Goal: Task Accomplishment & Management: Use online tool/utility

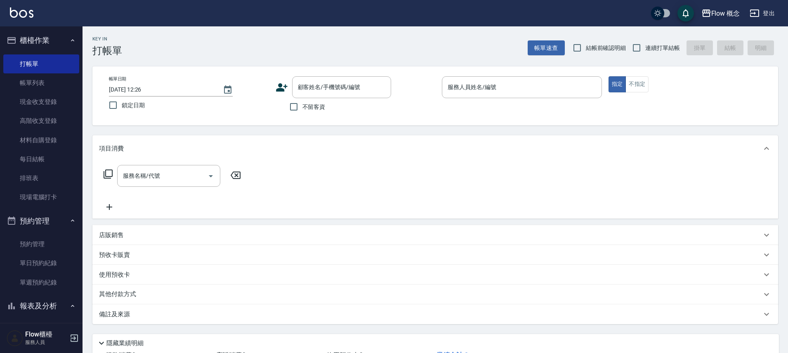
click at [486, 84] on div "服務人員姓名/編號 服務人員姓名/編號" at bounding box center [522, 87] width 160 height 22
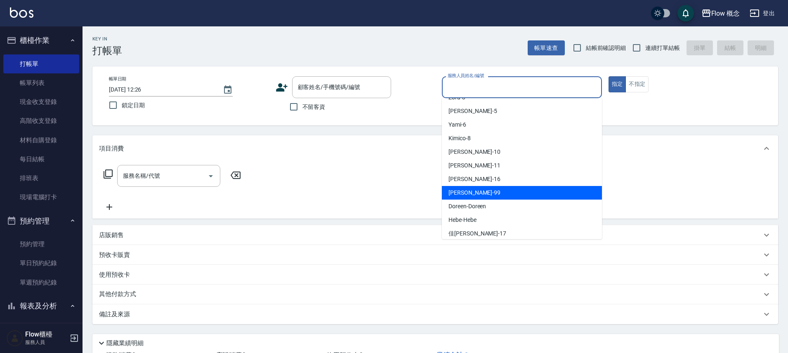
scroll to position [29, 0]
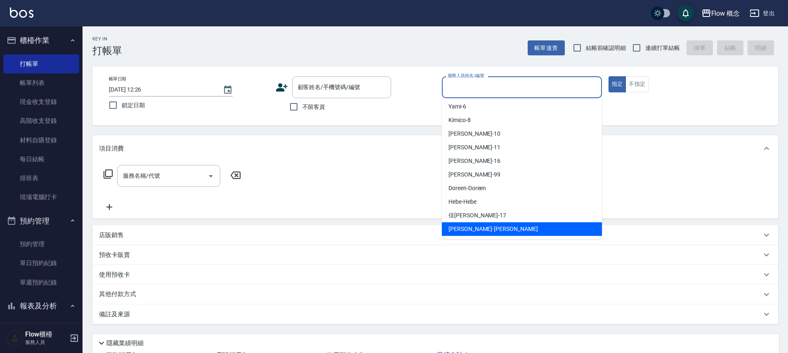
click at [465, 228] on span "[PERSON_NAME] -[PERSON_NAME]" at bounding box center [494, 229] width 90 height 9
type input "[PERSON_NAME]"
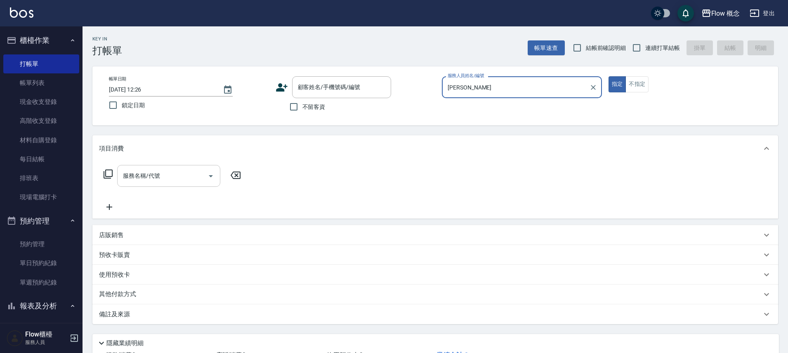
click at [183, 179] on input "服務名稱/代號" at bounding box center [162, 176] width 83 height 14
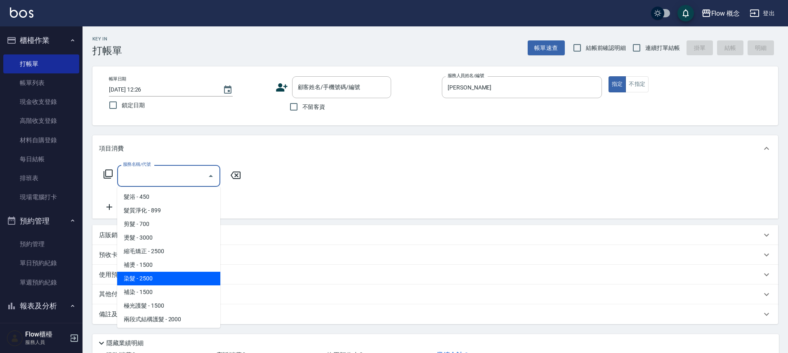
click at [138, 272] on span "染髮 - 2500" at bounding box center [168, 279] width 103 height 14
type input "染髮(401)"
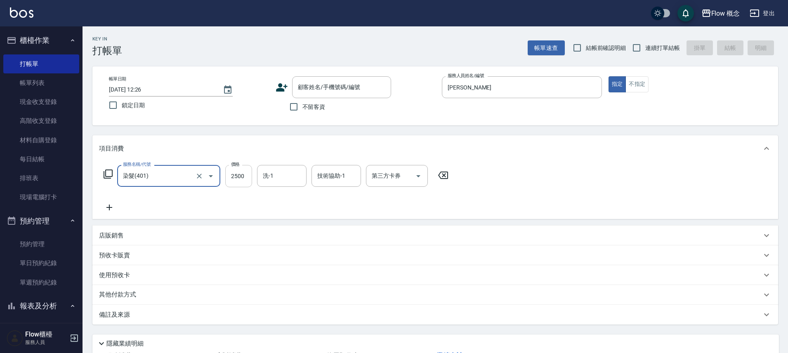
click at [248, 175] on input "2500" at bounding box center [238, 176] width 27 height 22
type input "2880"
click at [116, 203] on icon at bounding box center [109, 208] width 21 height 10
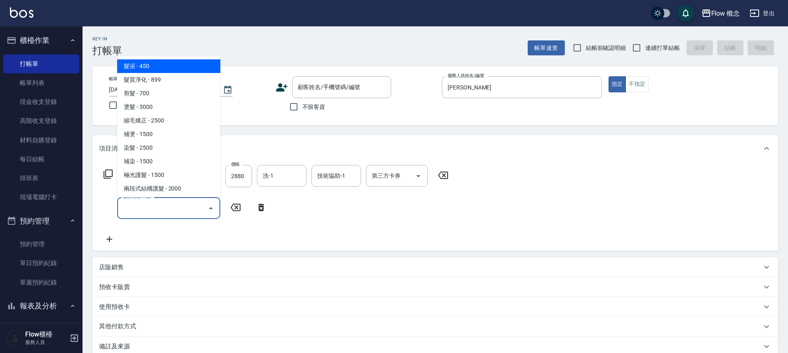
click at [130, 205] on input "服務名稱/代號" at bounding box center [162, 208] width 83 height 14
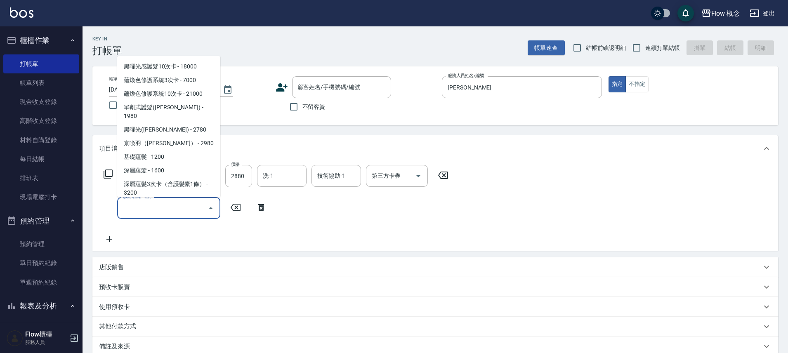
scroll to position [321, 0]
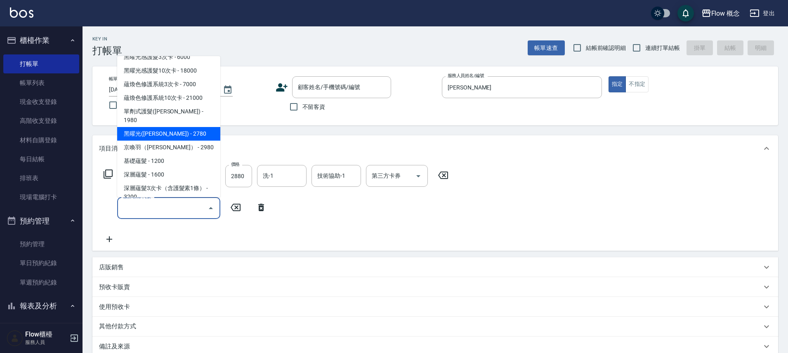
click at [185, 127] on span "黑曜光([PERSON_NAME]) - 2780" at bounding box center [168, 134] width 103 height 14
type input "黑曜光([PERSON_NAME])(520)"
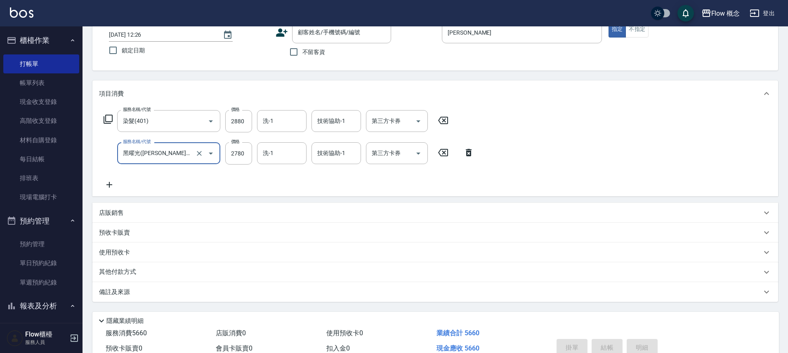
scroll to position [97, 0]
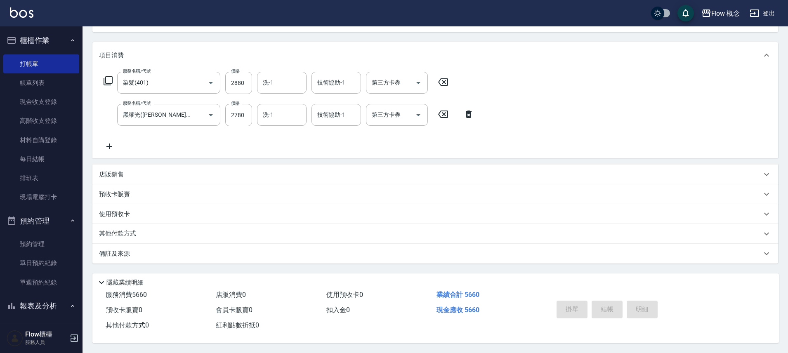
click at [211, 250] on div "備註及來源" at bounding box center [430, 254] width 663 height 9
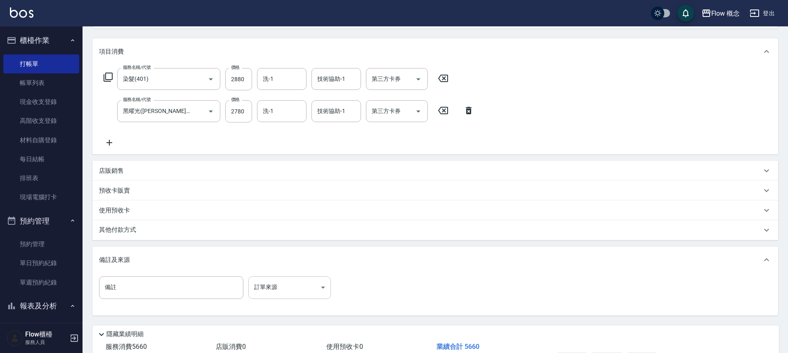
click at [272, 281] on body "Flow 概念 登出 櫃檯作業 打帳單 帳單列表 現金收支登錄 高階收支登錄 材料自購登錄 每日結帳 排班表 現場電腦打卡 預約管理 預約管理 單日預約紀錄 …" at bounding box center [394, 154] width 788 height 502
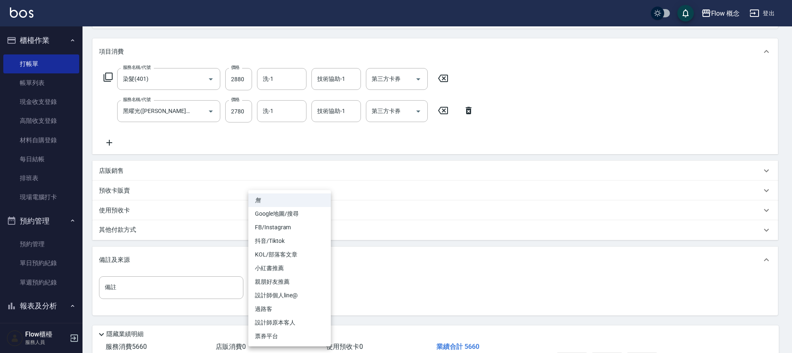
click at [277, 324] on li "設計師原本客人" at bounding box center [289, 323] width 83 height 14
type input "設計師原本客人"
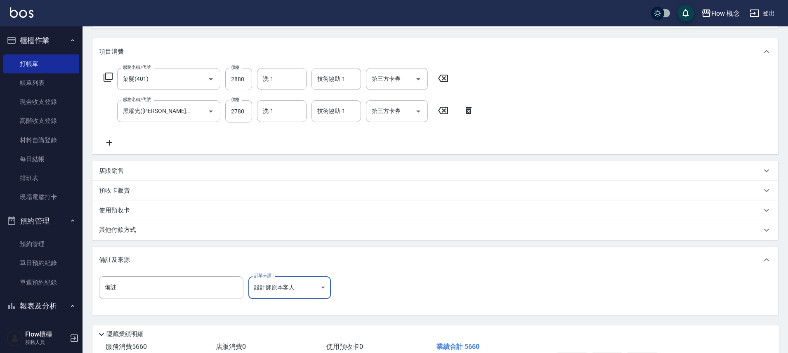
click at [170, 224] on div "其他付款方式" at bounding box center [435, 230] width 686 height 20
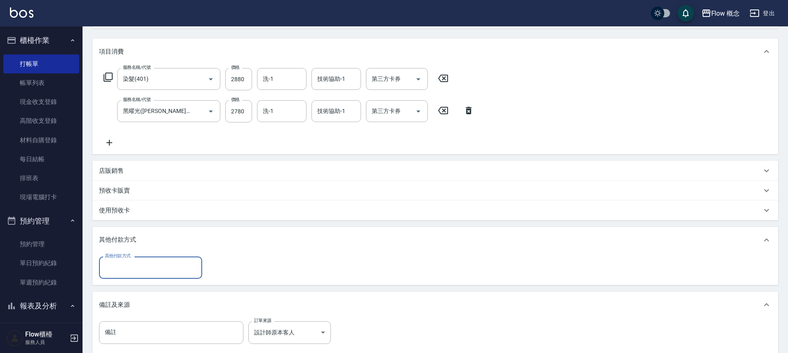
scroll to position [0, 0]
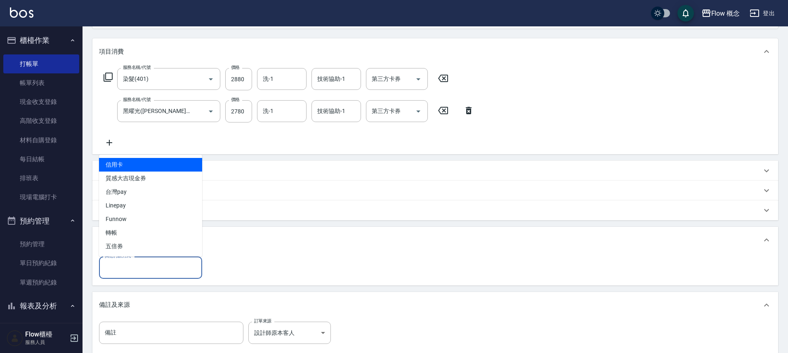
click at [150, 262] on input "其他付款方式" at bounding box center [151, 267] width 96 height 14
click at [153, 168] on span "信用卡" at bounding box center [150, 165] width 103 height 14
type input "信用卡"
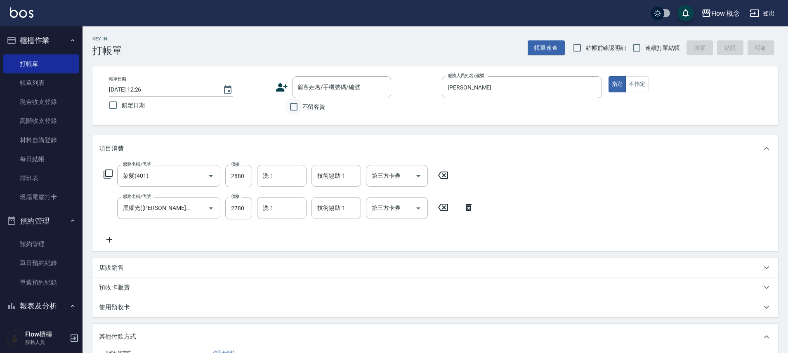
type input "5560"
click at [299, 104] on input "不留客資" at bounding box center [293, 106] width 17 height 17
checkbox input "true"
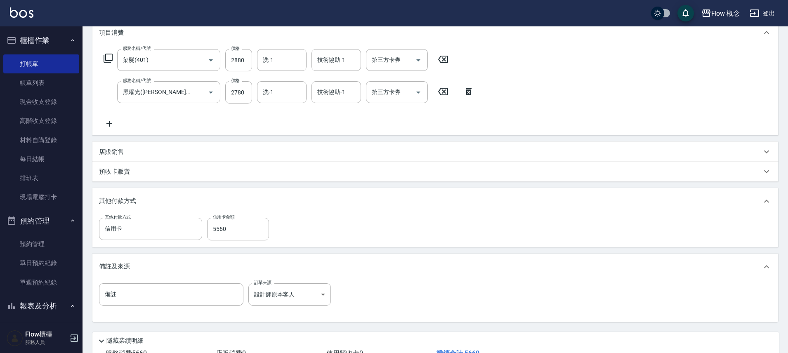
scroll to position [178, 0]
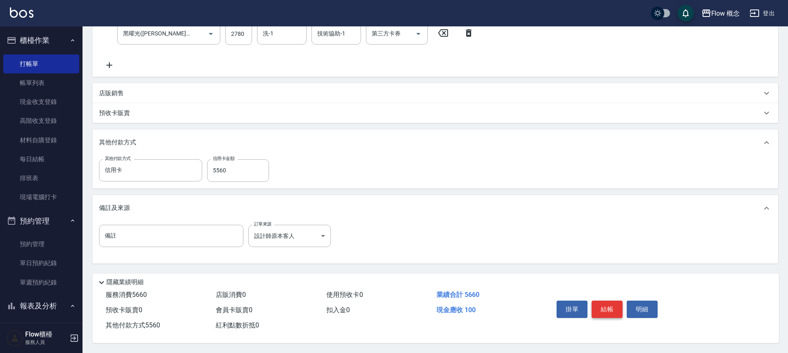
click at [604, 310] on button "結帳" at bounding box center [607, 309] width 31 height 17
